Goal: Transaction & Acquisition: Book appointment/travel/reservation

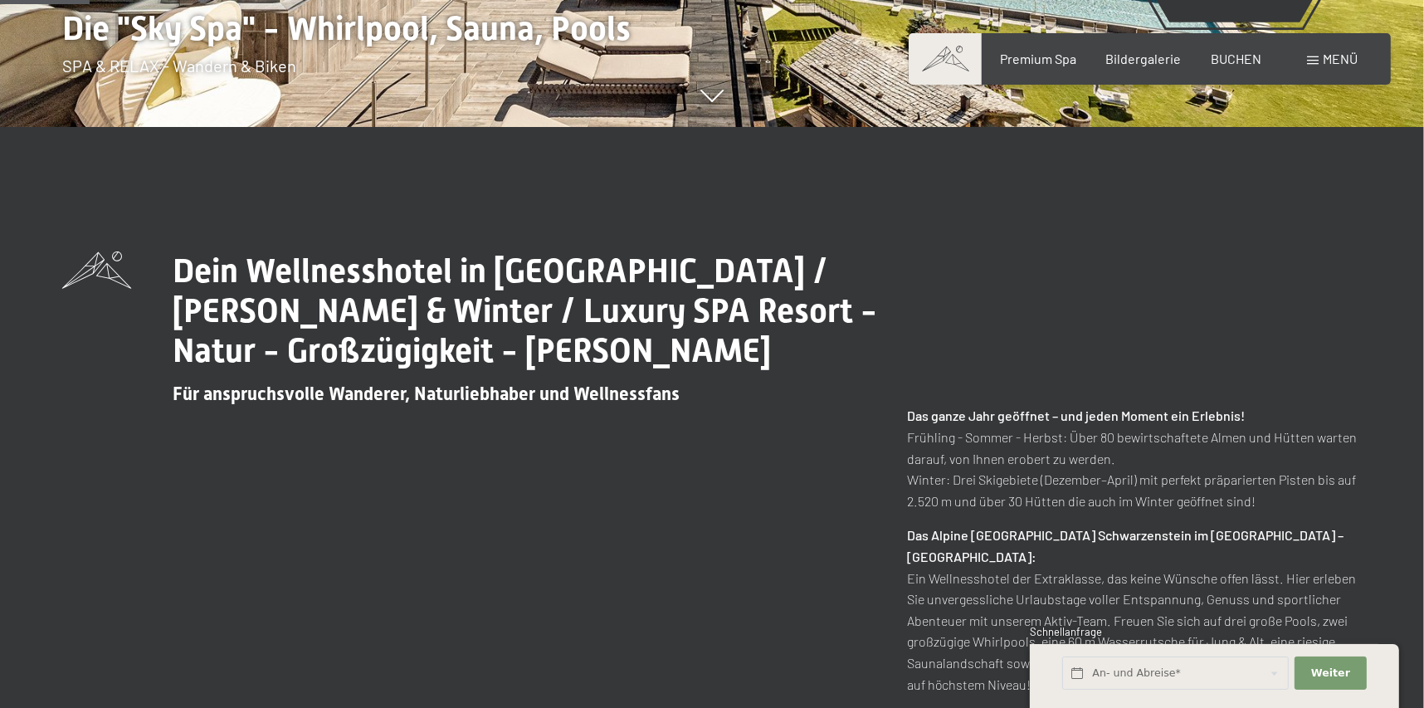
click at [1306, 387] on div "Dein Wellnesshotel in [GEOGRAPHIC_DATA] / [PERSON_NAME] & Winter / Luxury SPA R…" at bounding box center [712, 560] width 1300 height 618
click at [1243, 53] on span "BUCHEN" at bounding box center [1236, 56] width 51 height 16
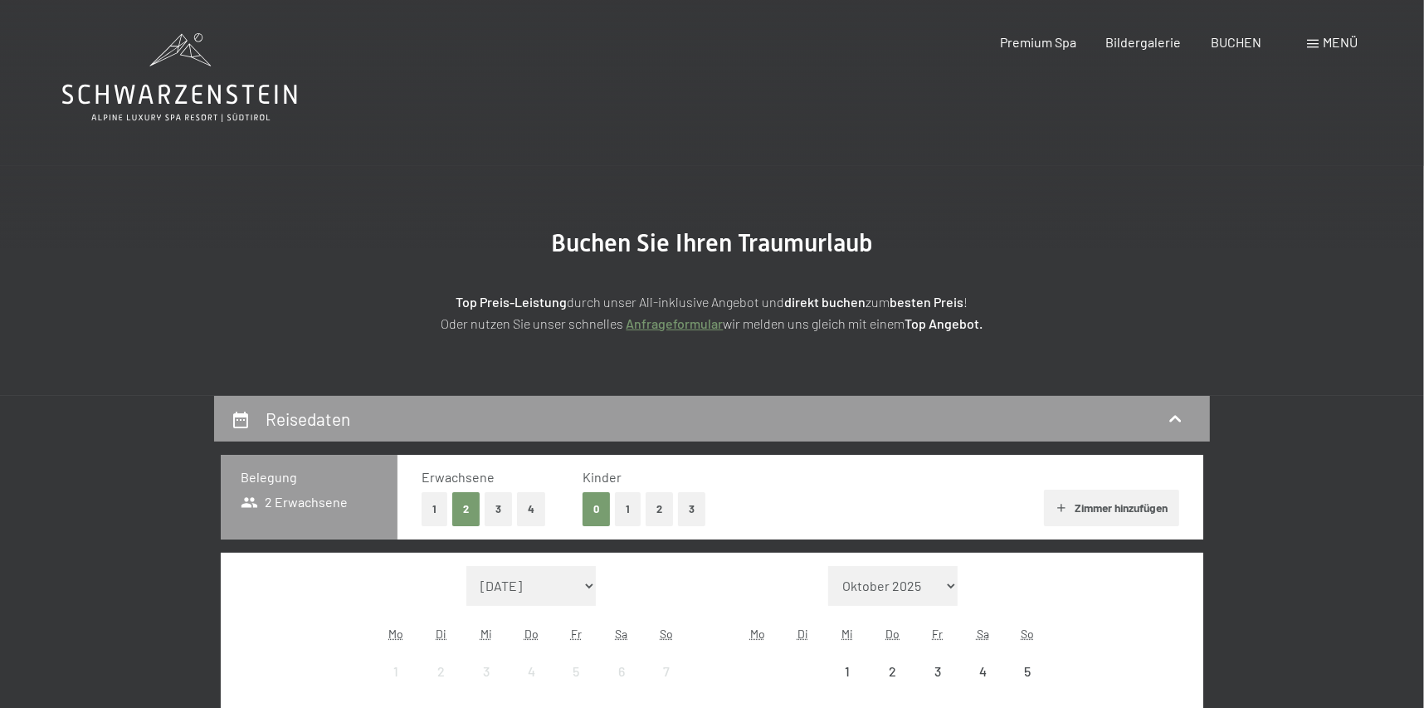
click at [1311, 42] on span at bounding box center [1313, 44] width 12 height 8
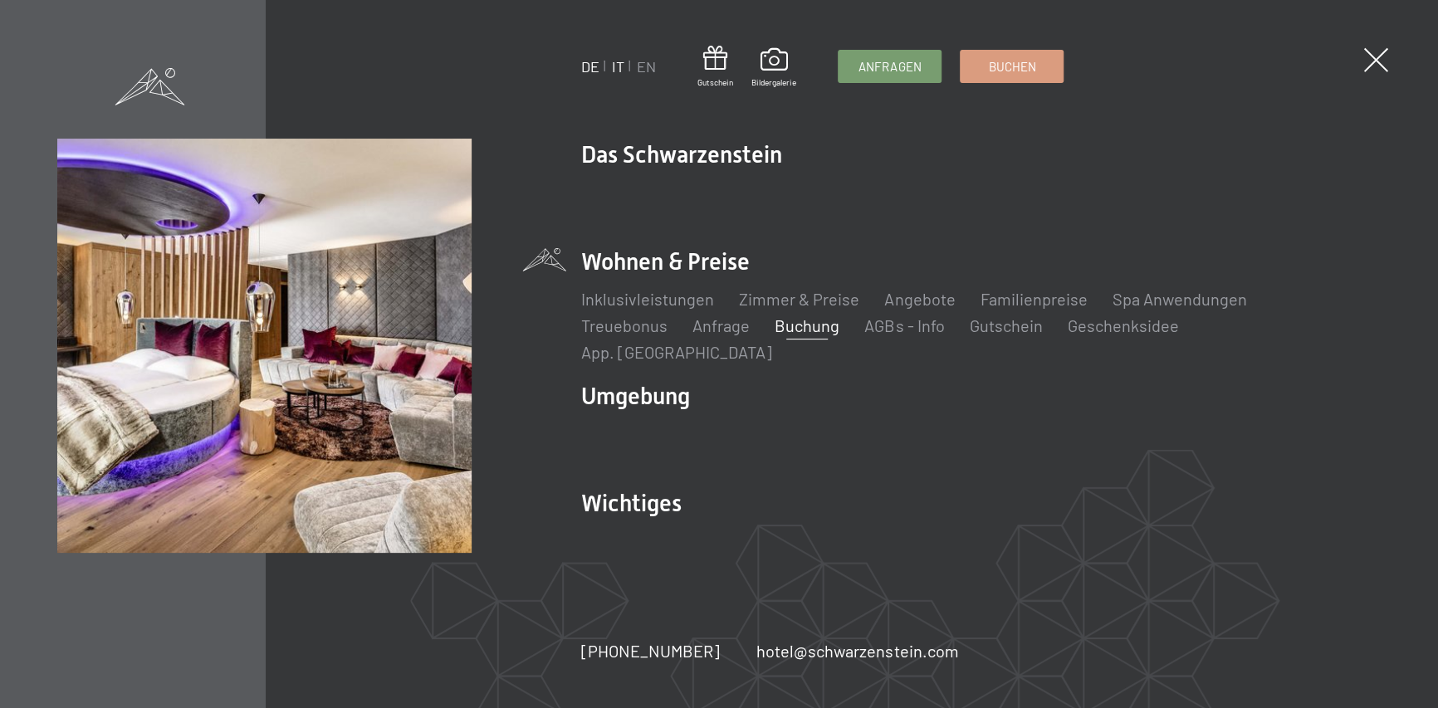
click at [615, 63] on link "IT" at bounding box center [618, 66] width 12 height 18
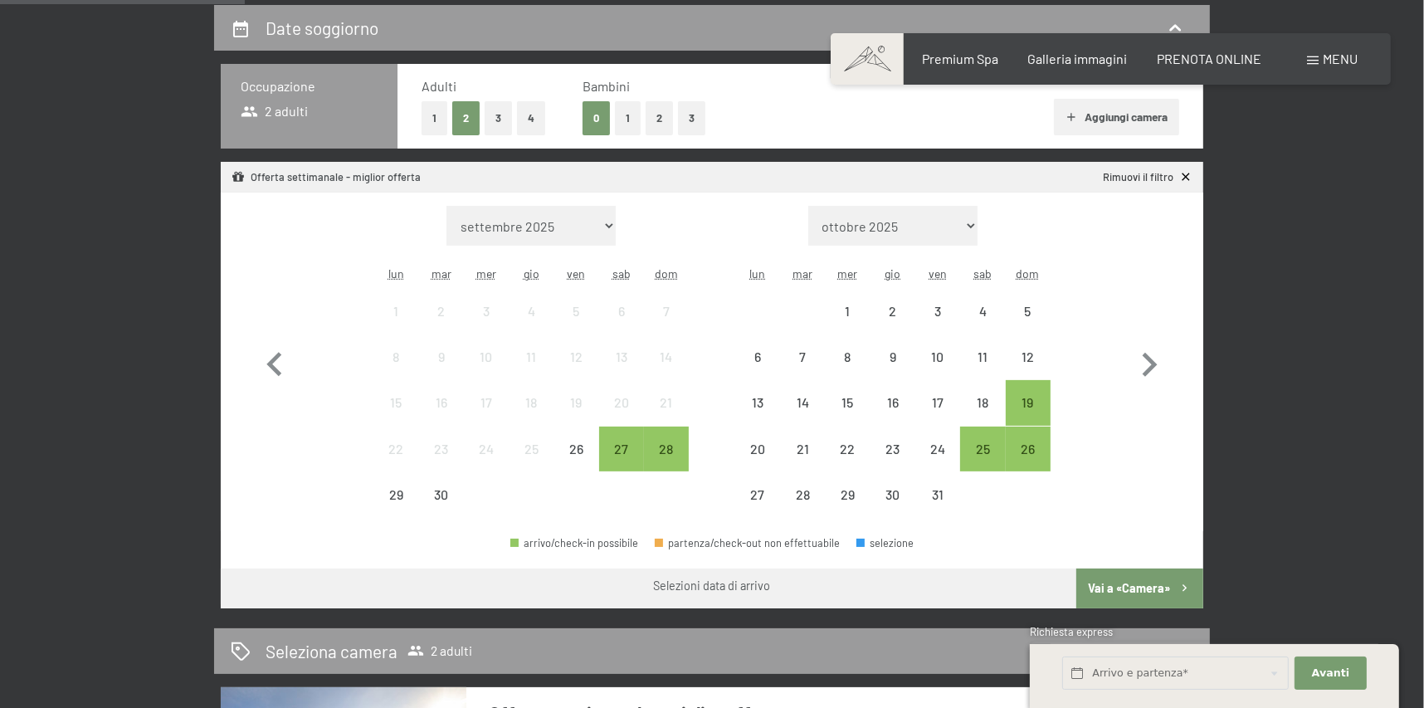
scroll to position [414, 0]
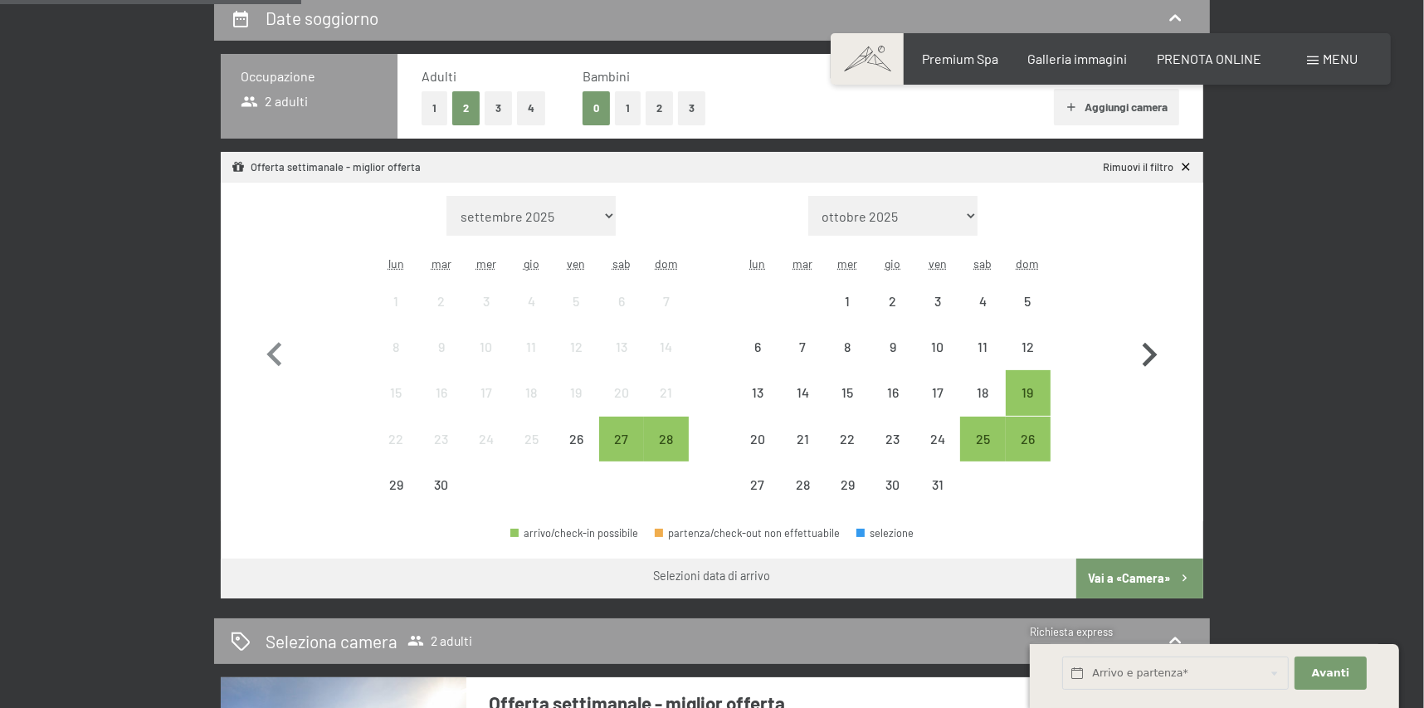
click at [1151, 362] on icon "button" at bounding box center [1149, 355] width 48 height 48
select select "2025-10-01"
select select "2025-11-01"
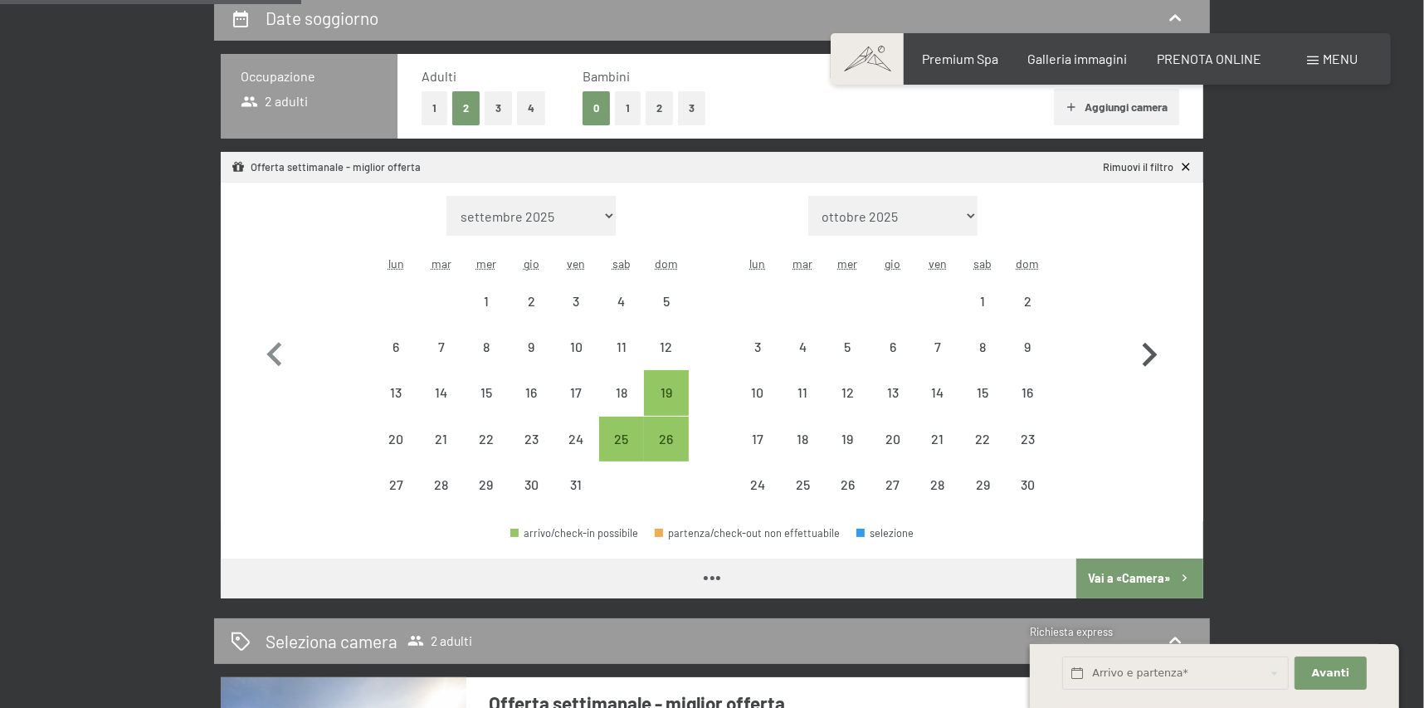
select select "2025-10-01"
select select "2025-11-01"
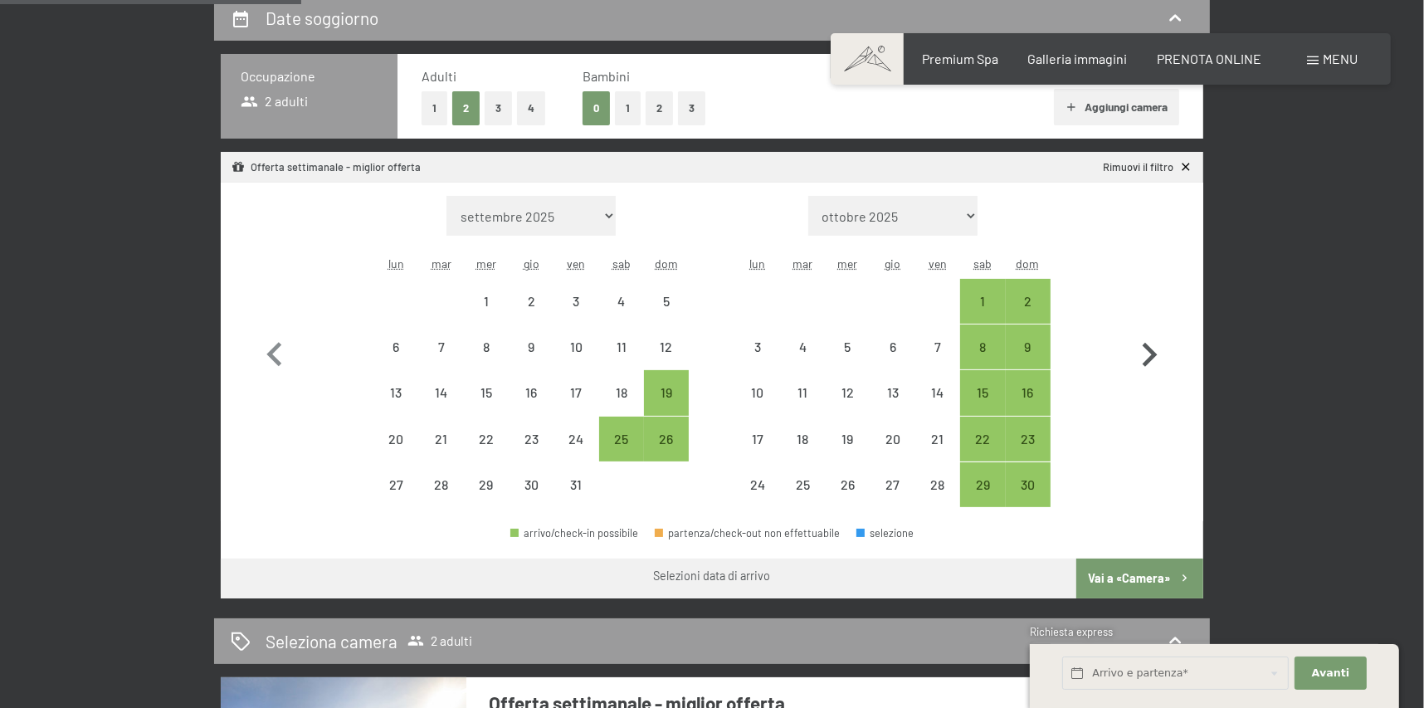
click at [1151, 354] on icon "button" at bounding box center [1149, 355] width 48 height 48
select select "2025-11-01"
select select "2025-12-01"
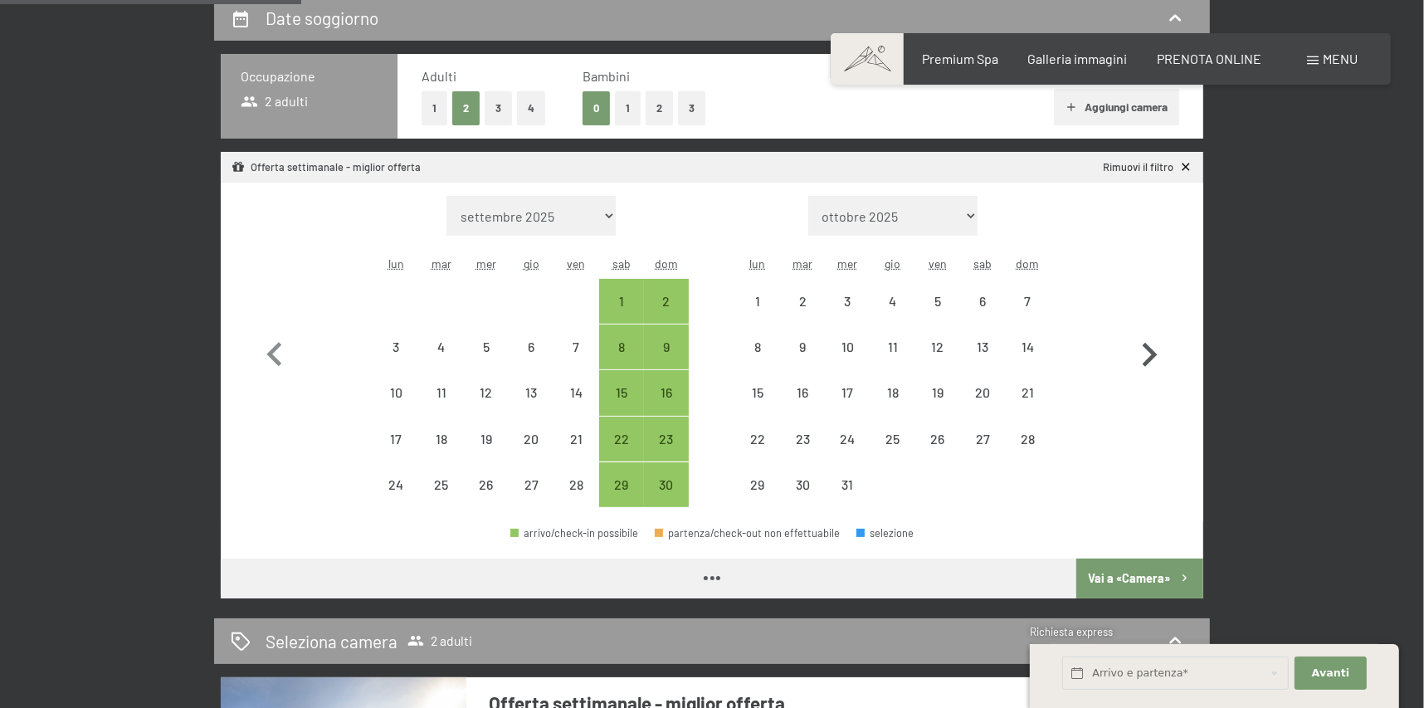
select select "2025-11-01"
select select "2025-12-01"
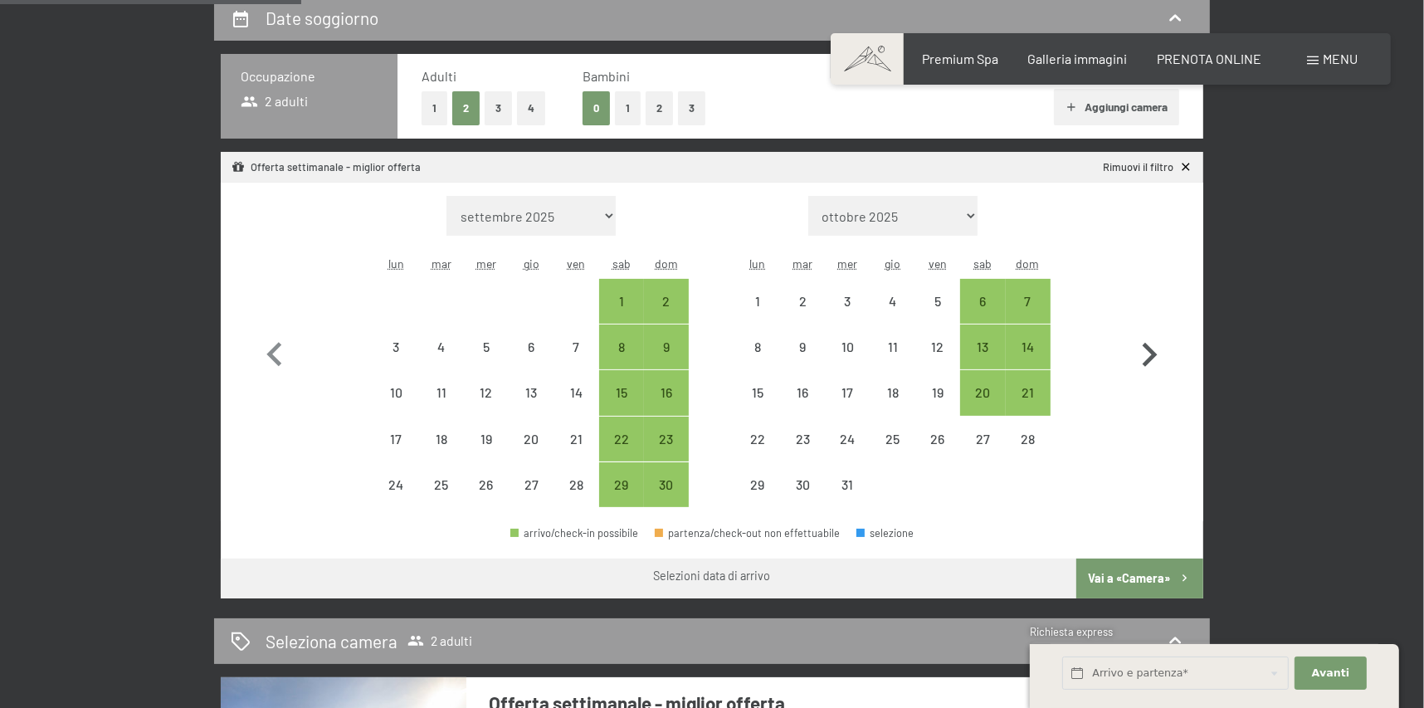
click at [1150, 352] on icon "button" at bounding box center [1149, 355] width 48 height 48
select select "2025-12-01"
select select "2026-01-01"
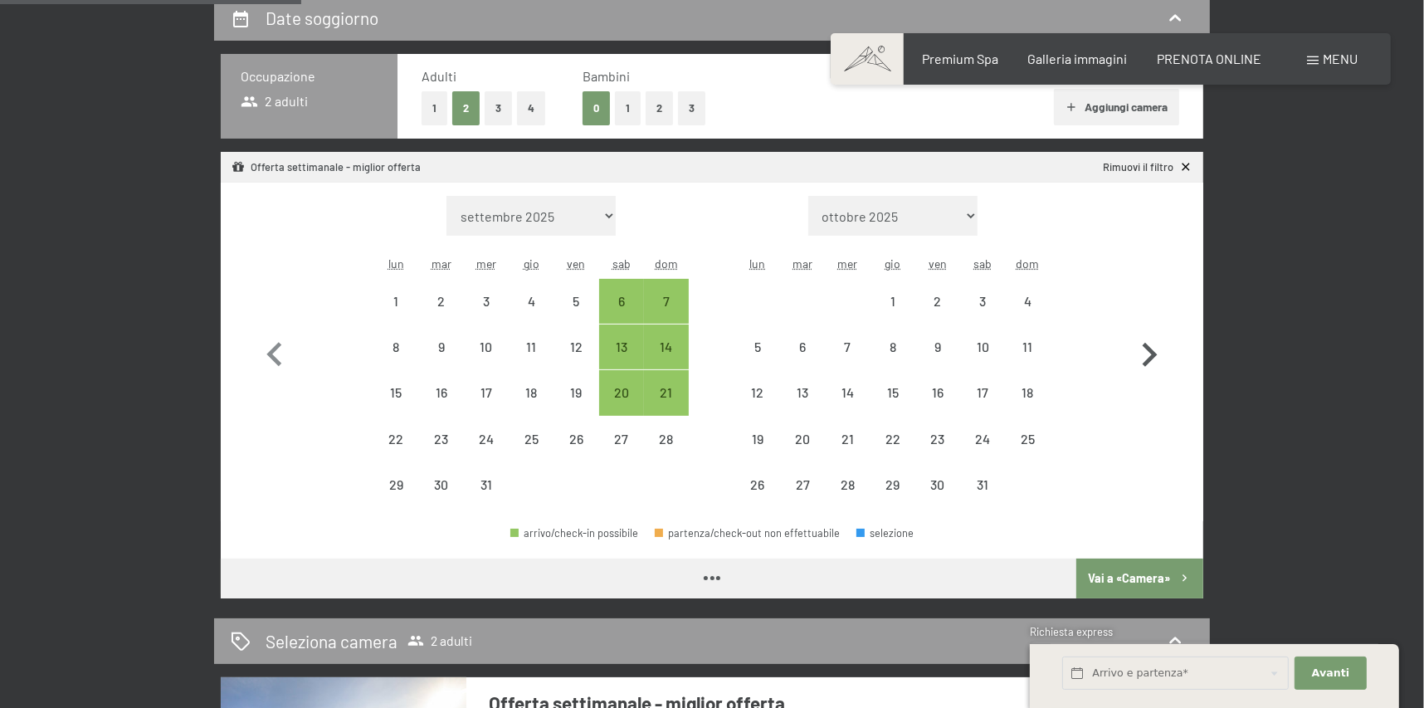
select select "2025-12-01"
select select "2026-01-01"
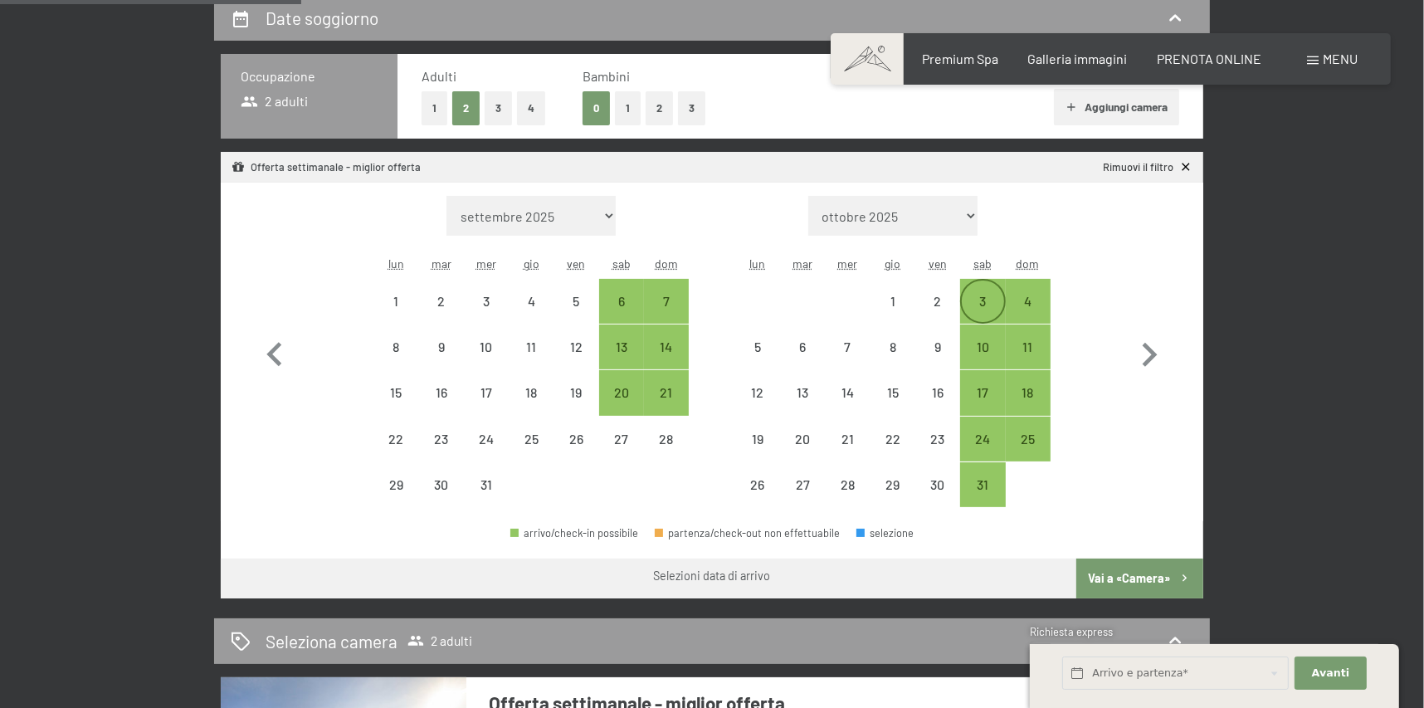
click at [973, 300] on div "3" at bounding box center [983, 316] width 42 height 42
select select "2025-12-01"
select select "2026-01-01"
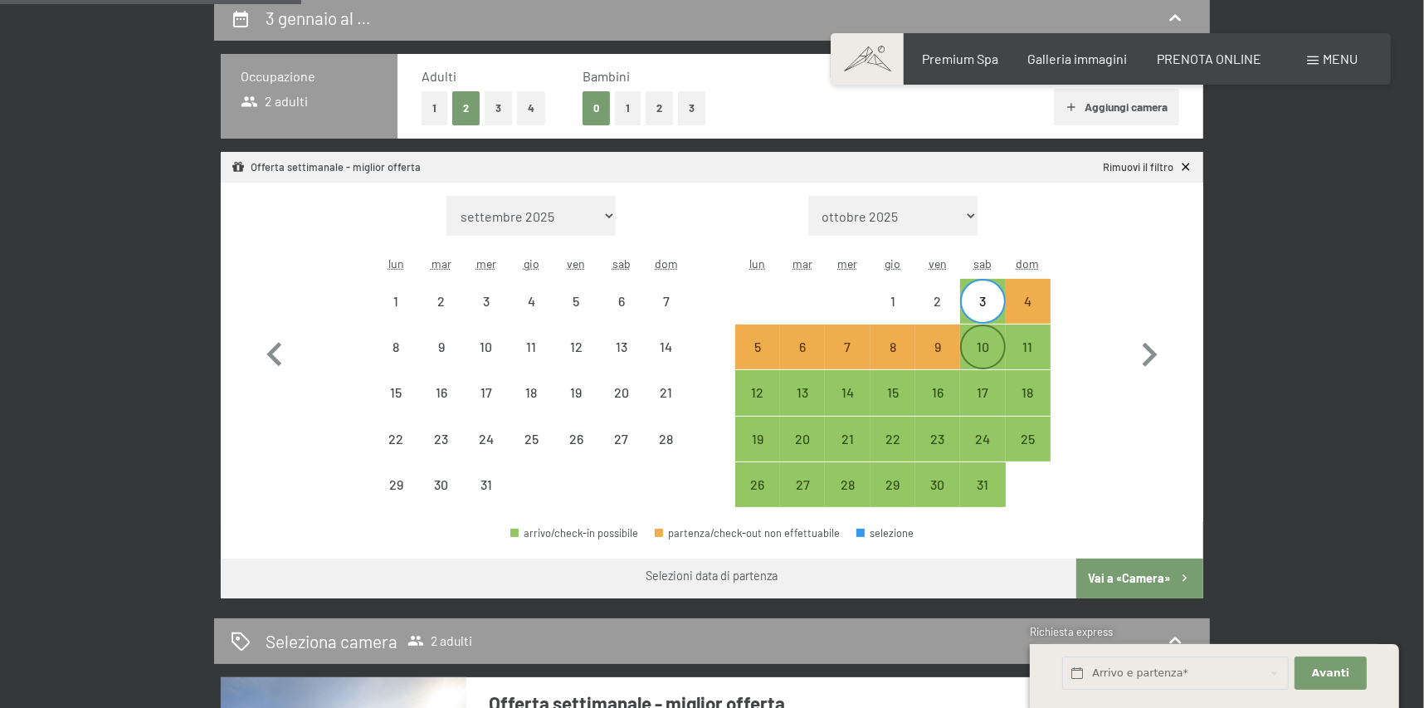
click at [987, 347] on div "10" at bounding box center [983, 361] width 42 height 42
select select "2025-12-01"
select select "2026-01-01"
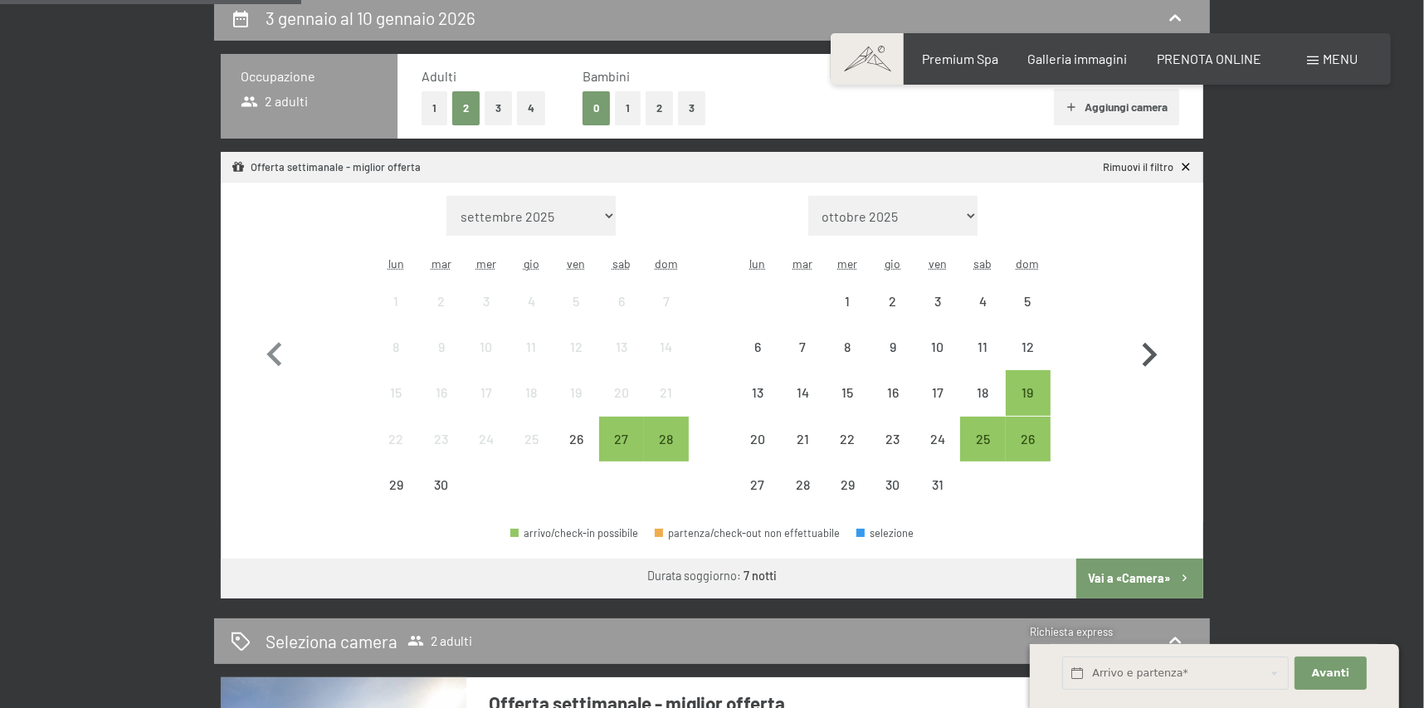
click at [1164, 364] on icon "button" at bounding box center [1149, 355] width 48 height 48
select select "2025-10-01"
select select "2025-11-01"
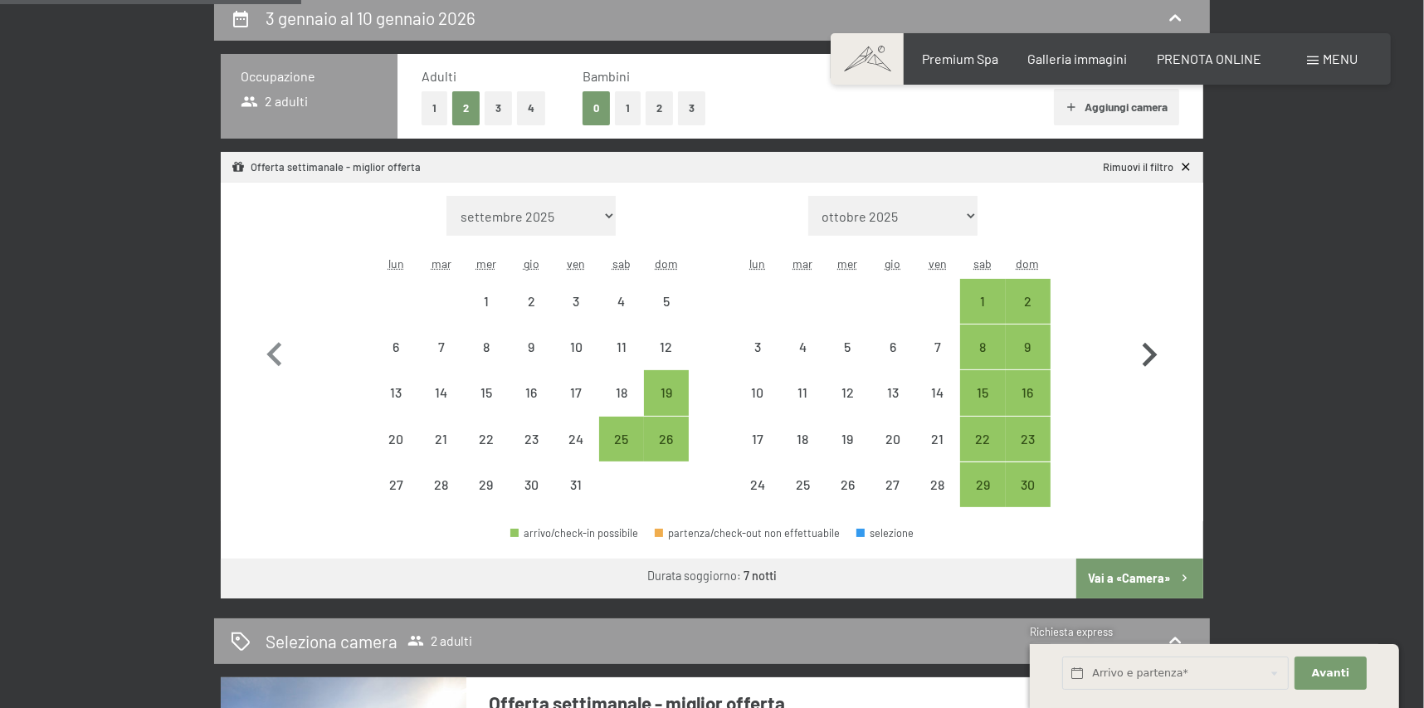
click at [1155, 361] on icon "button" at bounding box center [1149, 355] width 48 height 48
select select "2025-11-01"
select select "2025-12-01"
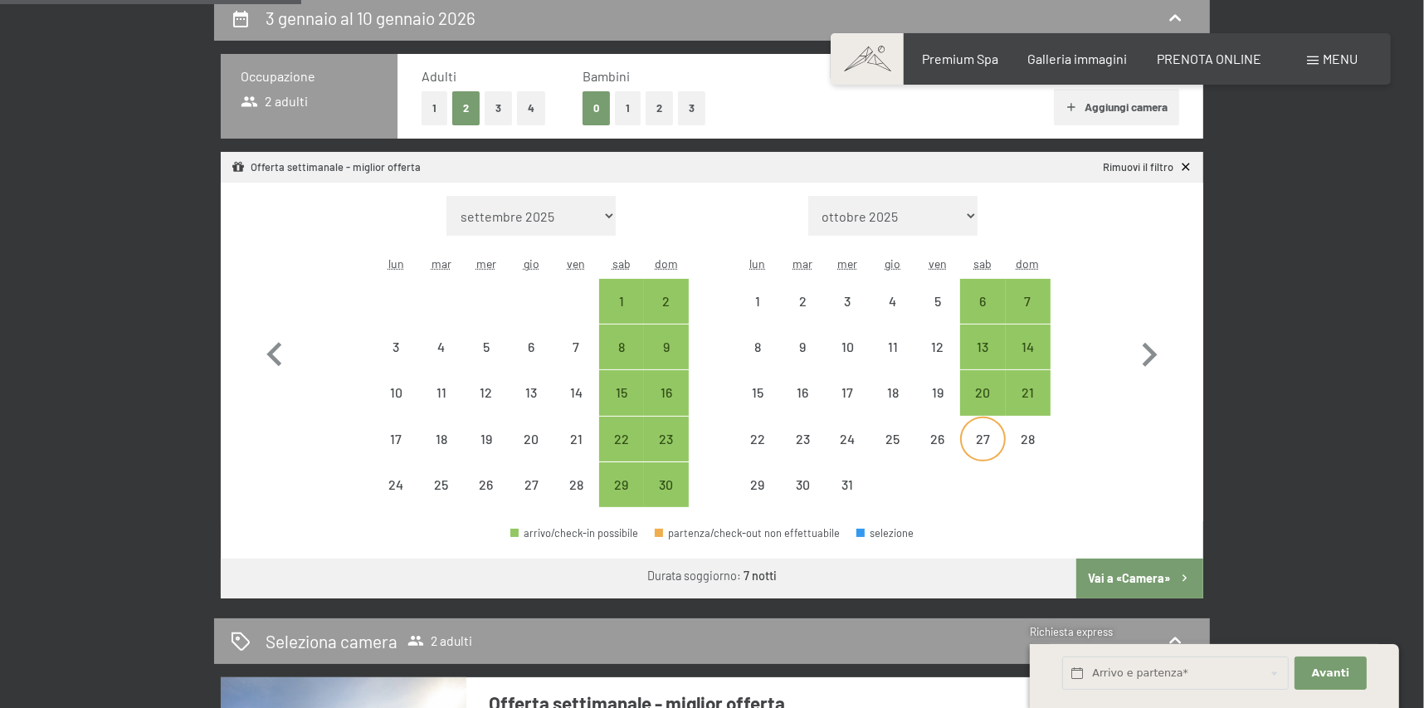
click at [964, 438] on div "27" at bounding box center [983, 453] width 42 height 42
select select "2025-11-01"
select select "2025-12-01"
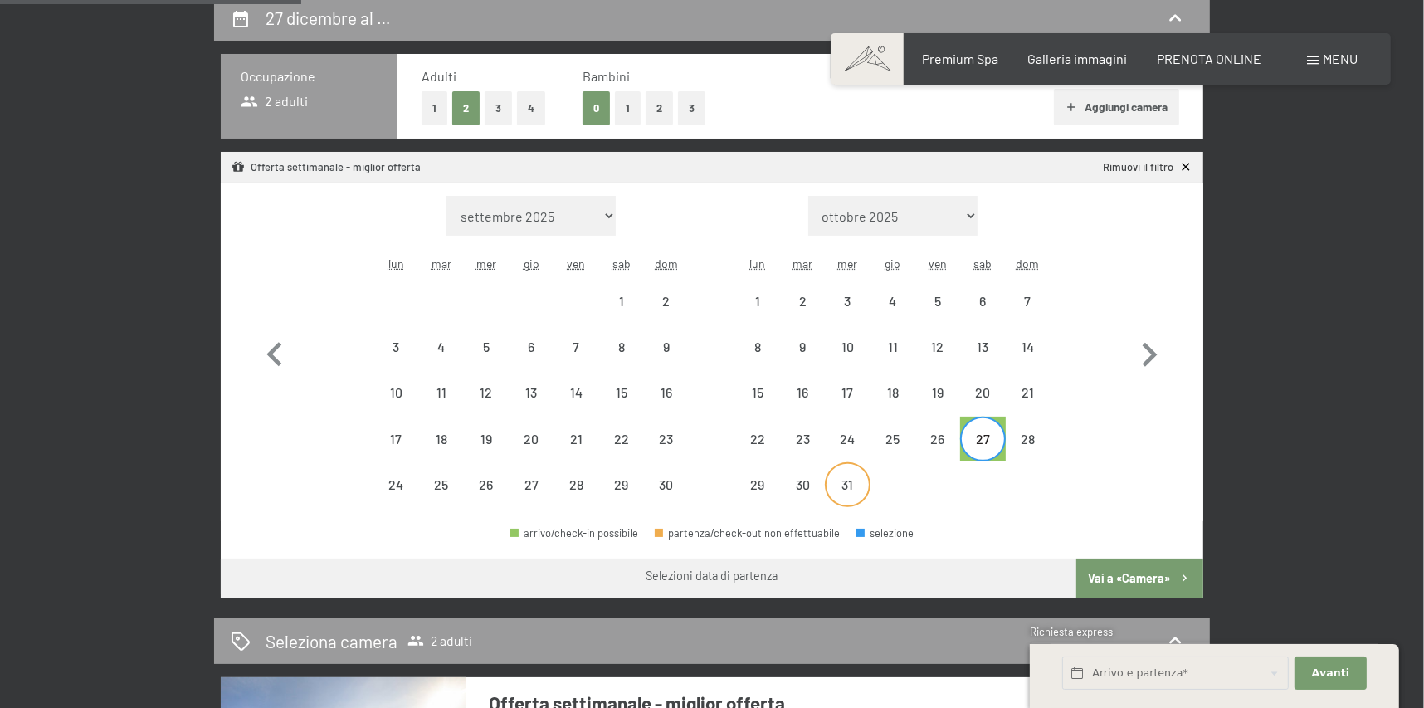
click at [852, 487] on div "31" at bounding box center [848, 499] width 42 height 42
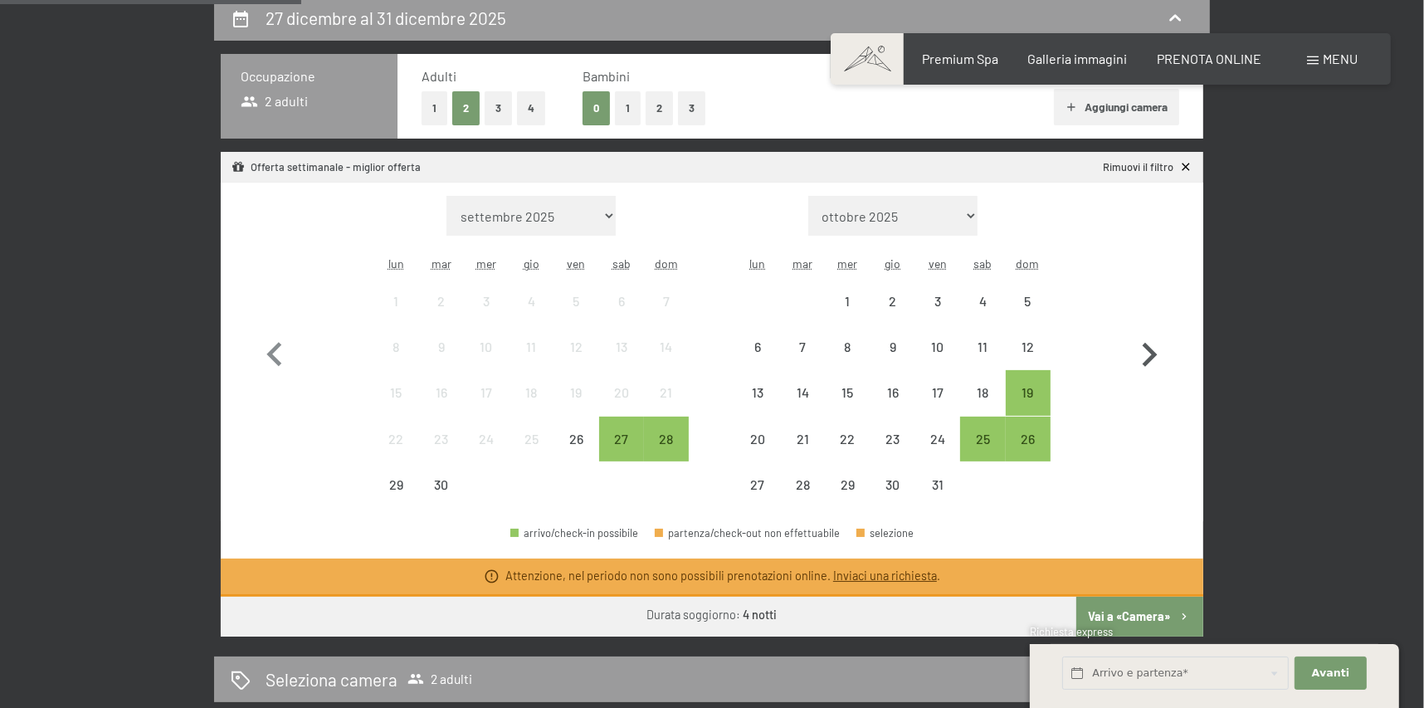
click at [1151, 355] on icon "button" at bounding box center [1150, 355] width 15 height 24
select select "2025-10-01"
select select "2025-11-01"
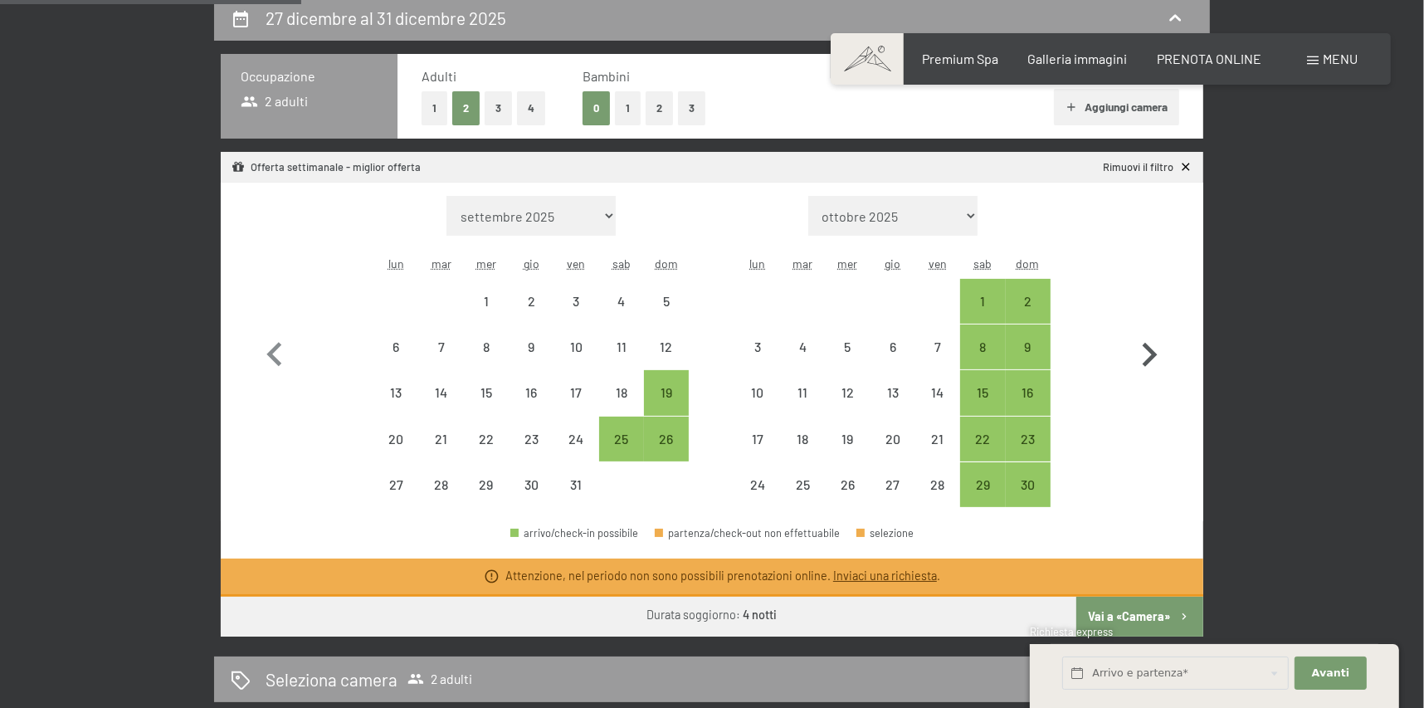
click at [1151, 355] on icon "button" at bounding box center [1150, 355] width 15 height 24
select select "2025-11-01"
select select "2025-12-01"
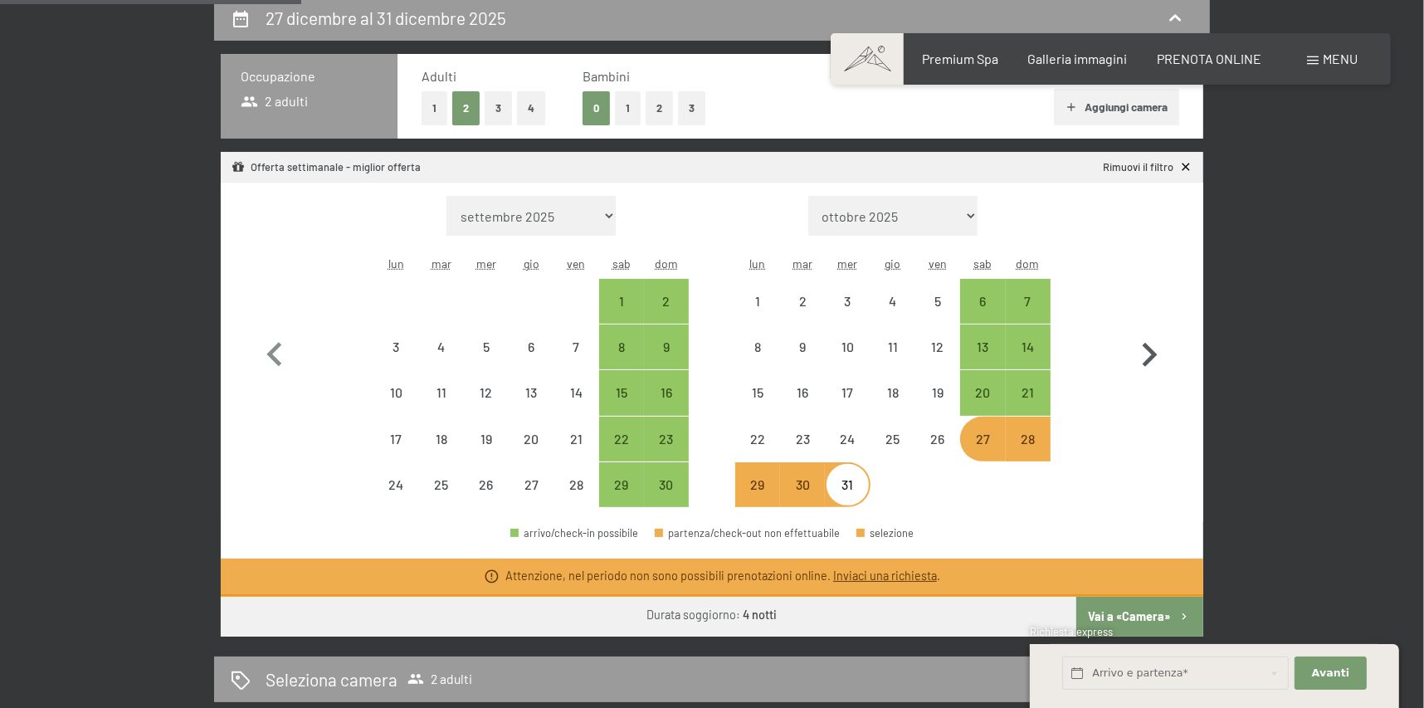
click at [1151, 355] on icon "button" at bounding box center [1150, 355] width 15 height 24
select select "2025-12-01"
select select "2026-01-01"
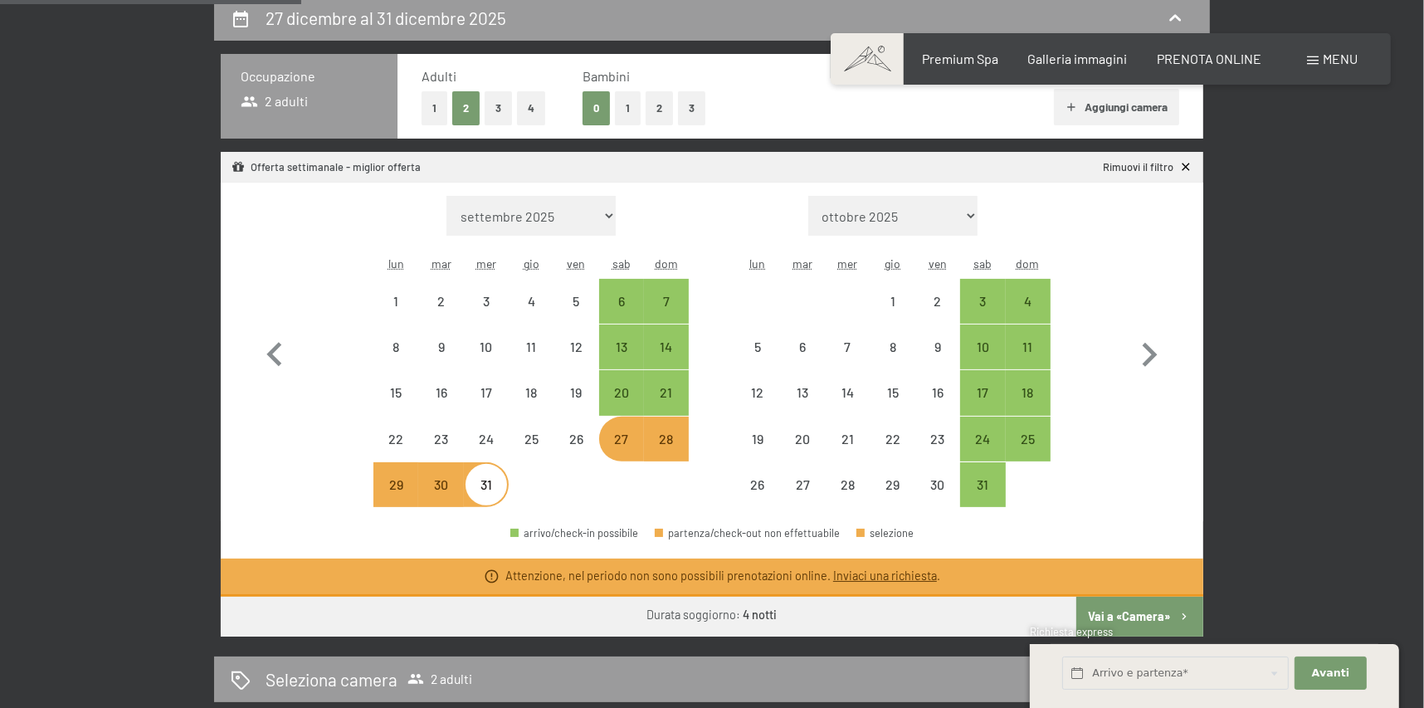
click at [1189, 157] on div "Offerta settimanale - miglior offerta Rimuovi il filtro" at bounding box center [712, 167] width 983 height 31
click at [1184, 168] on icon at bounding box center [1186, 168] width 8 height 8
select select "2025-12-01"
select select "2026-01-01"
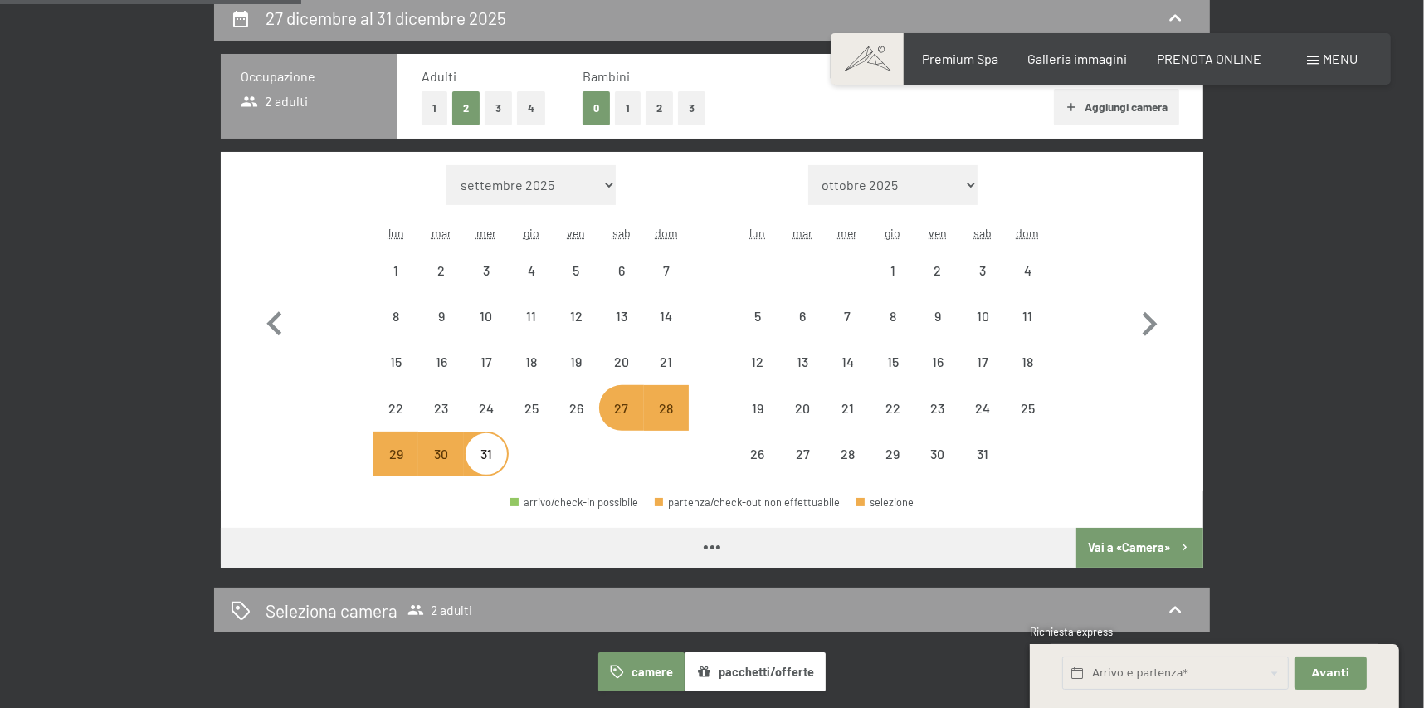
select select "2025-12-01"
select select "2026-01-01"
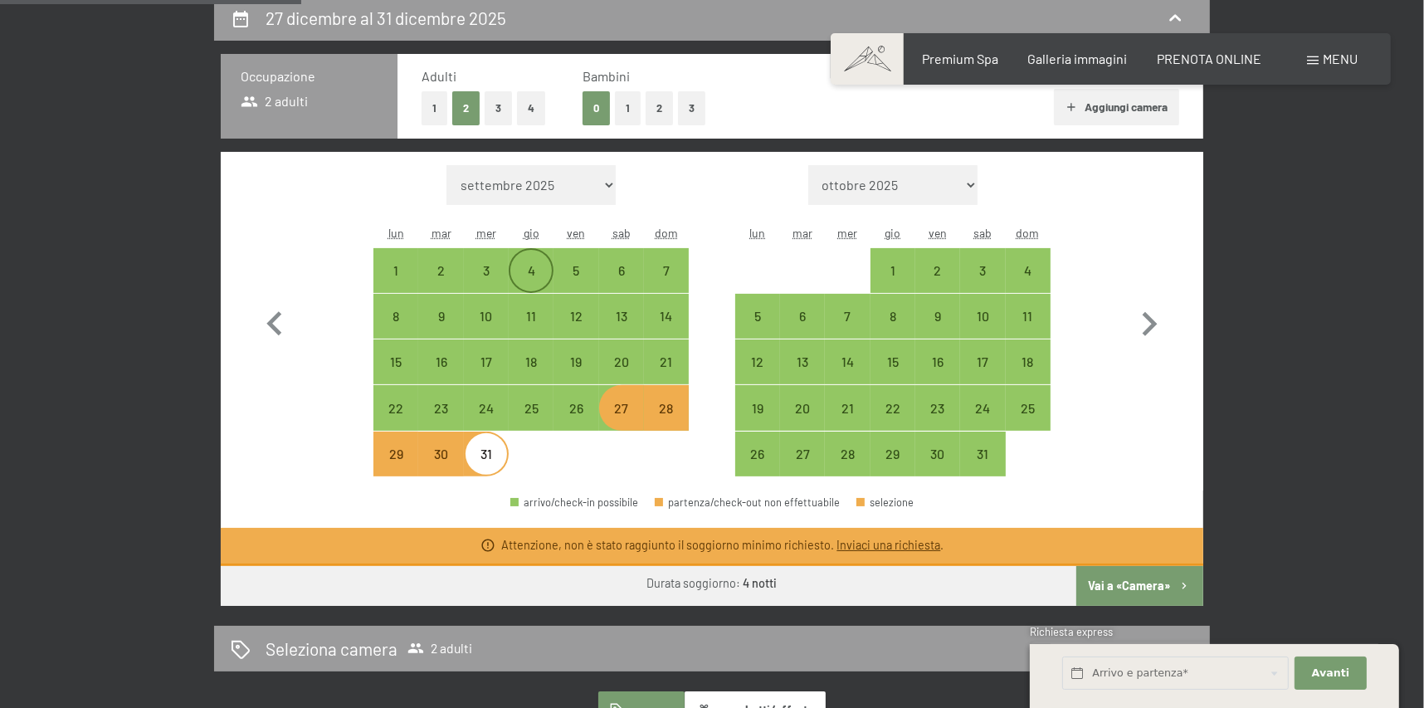
click at [515, 273] on div "4" at bounding box center [531, 285] width 42 height 42
select select "2025-12-01"
select select "2026-01-01"
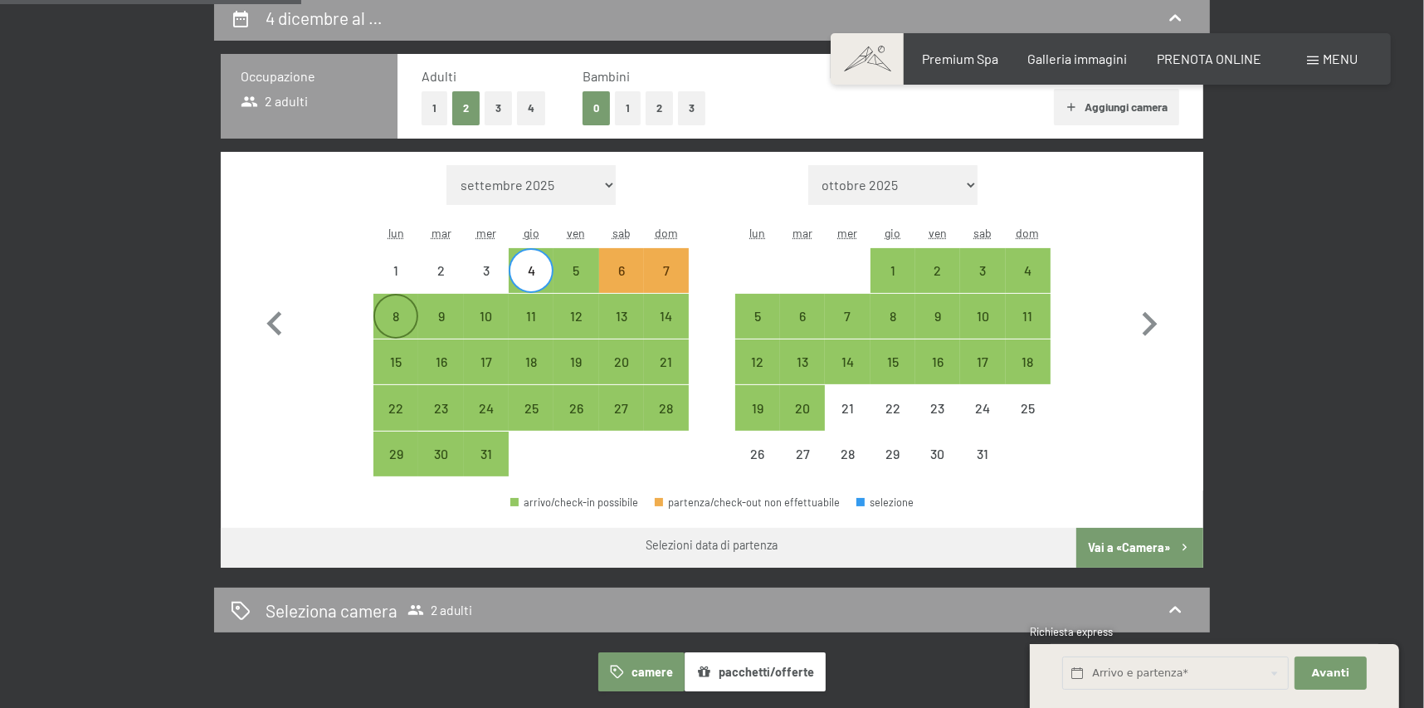
click at [401, 320] on div "8" at bounding box center [396, 331] width 42 height 42
select select "2025-12-01"
select select "2026-01-01"
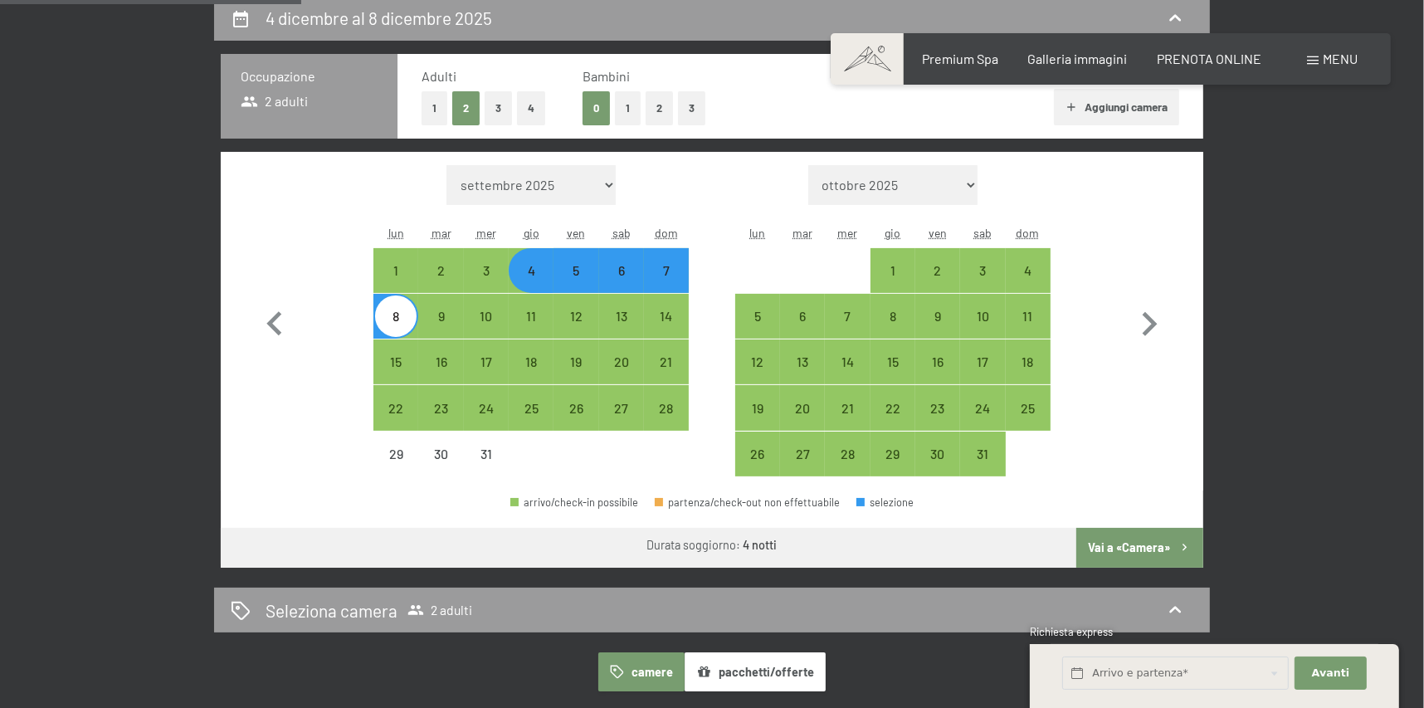
click at [1143, 539] on button "Vai a «Camera»" at bounding box center [1140, 548] width 127 height 40
select select "2025-12-01"
select select "2026-01-01"
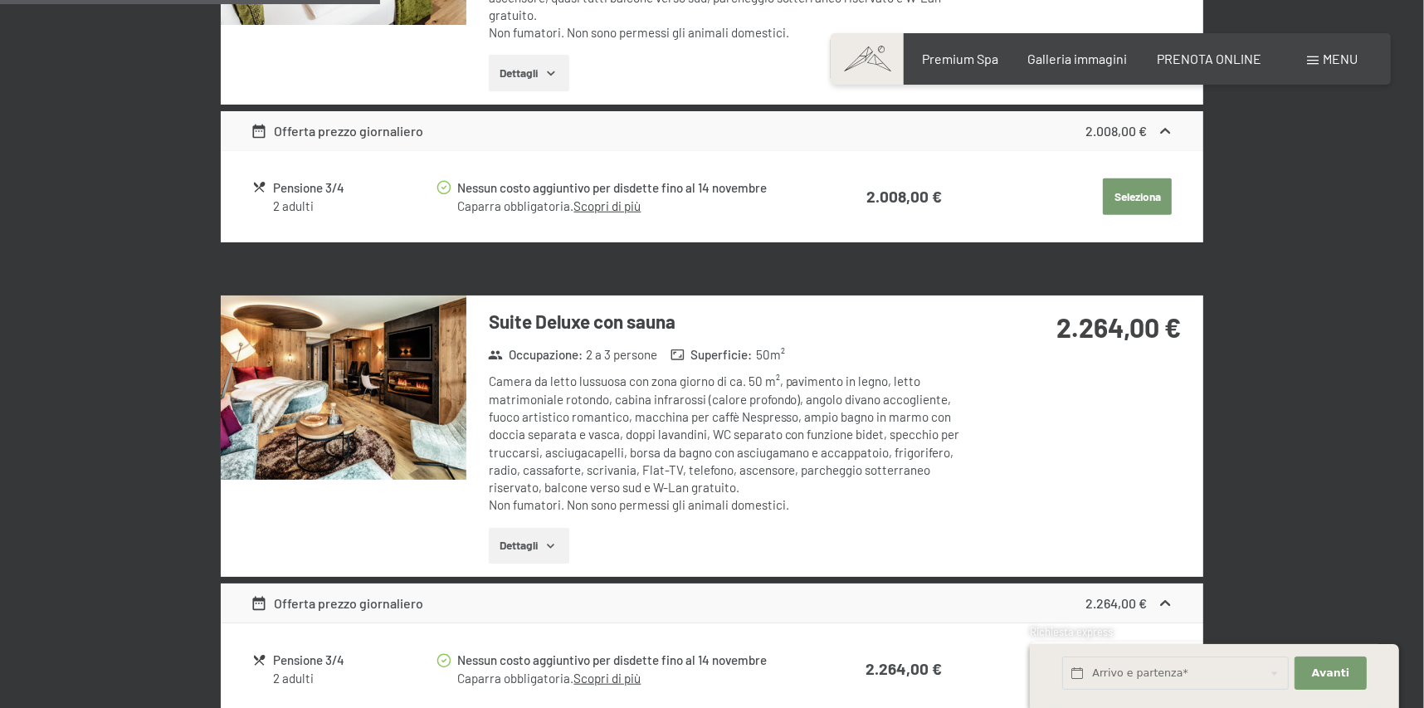
scroll to position [1405, 0]
